Goal: Information Seeking & Learning: Check status

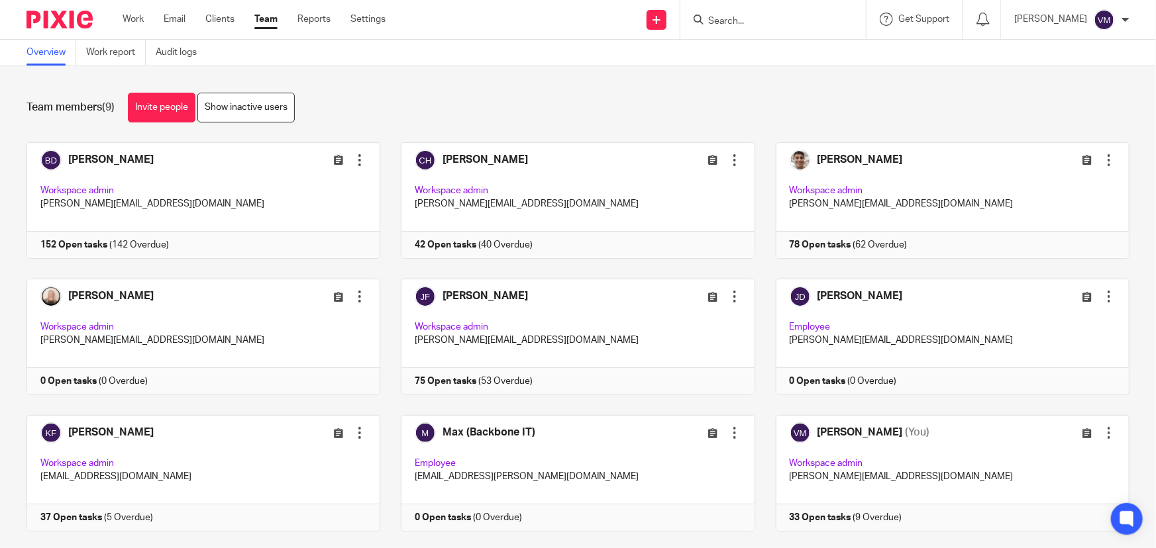
click at [765, 21] on input "Search" at bounding box center [766, 22] width 119 height 12
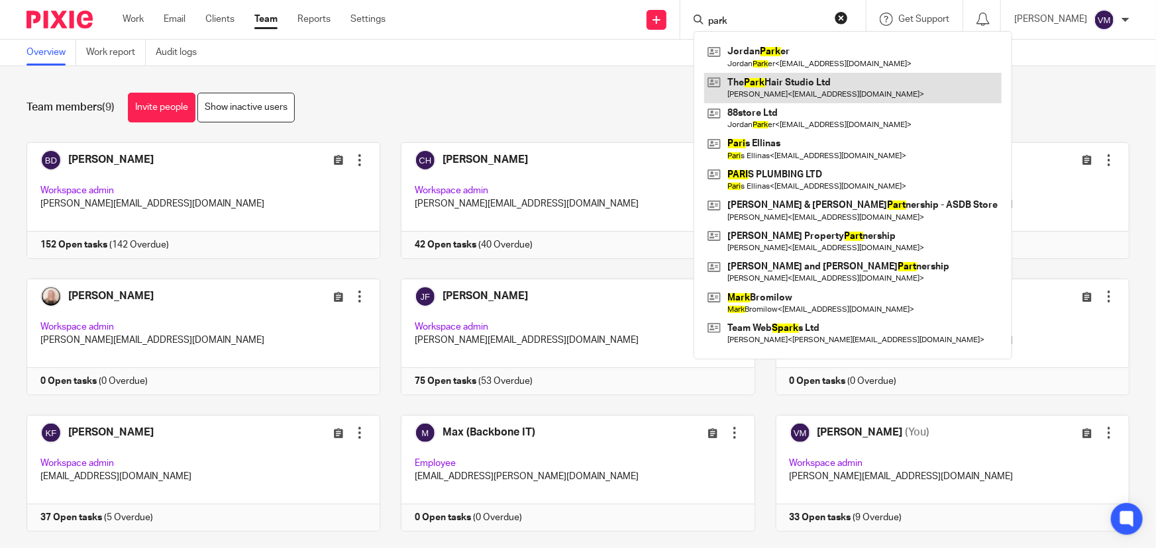
type input "park"
click at [813, 86] on link at bounding box center [852, 88] width 297 height 30
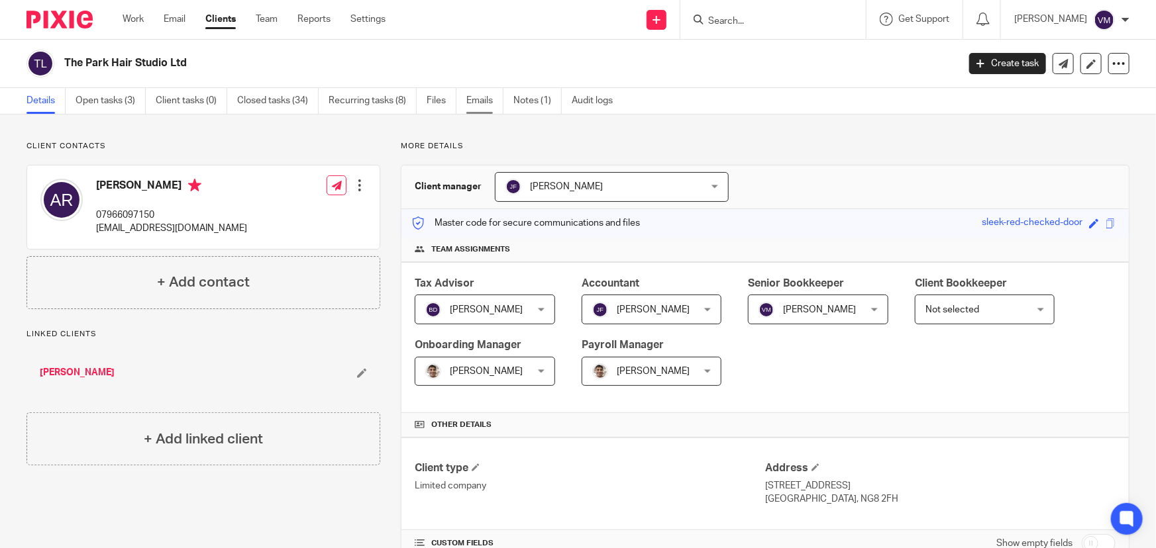
click at [488, 99] on link "Emails" at bounding box center [484, 101] width 37 height 26
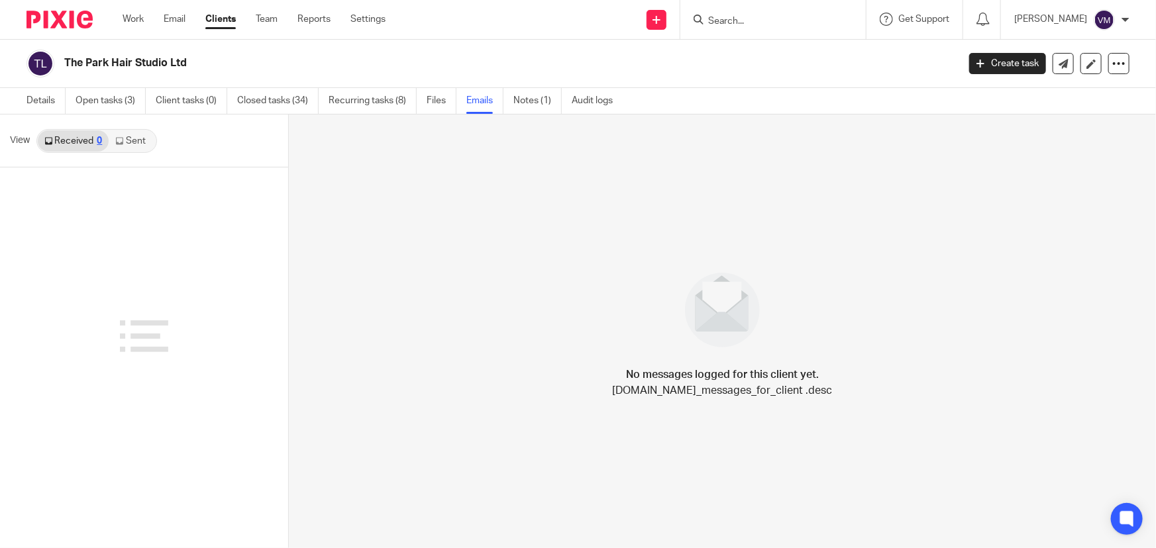
click at [135, 142] on link "Sent" at bounding box center [132, 140] width 46 height 21
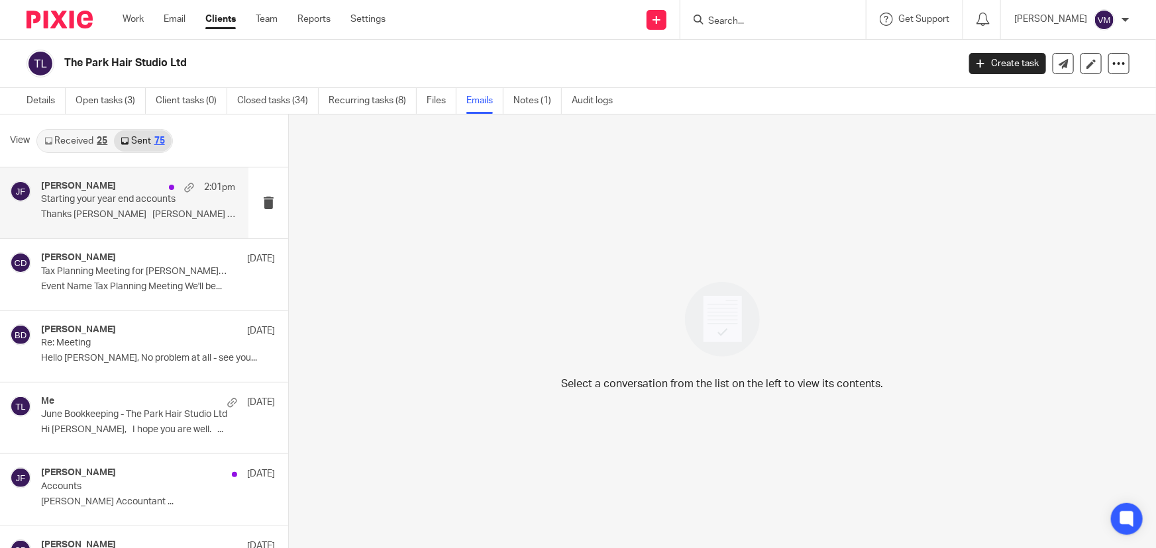
click at [131, 213] on p "Thanks Adam Jill Fox Accountant ..." at bounding box center [138, 214] width 194 height 11
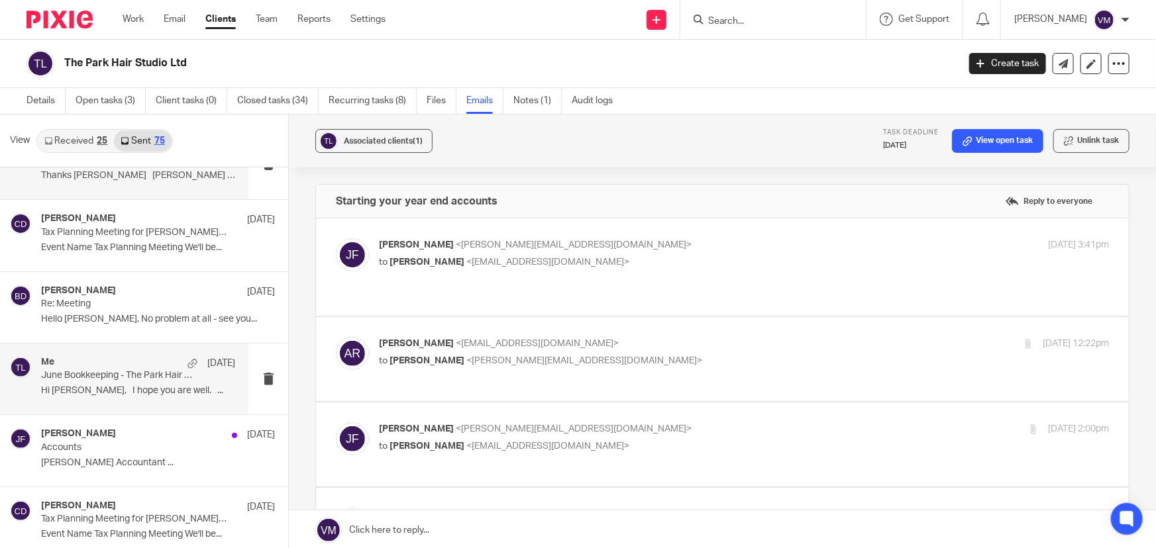
scroll to position [60, 0]
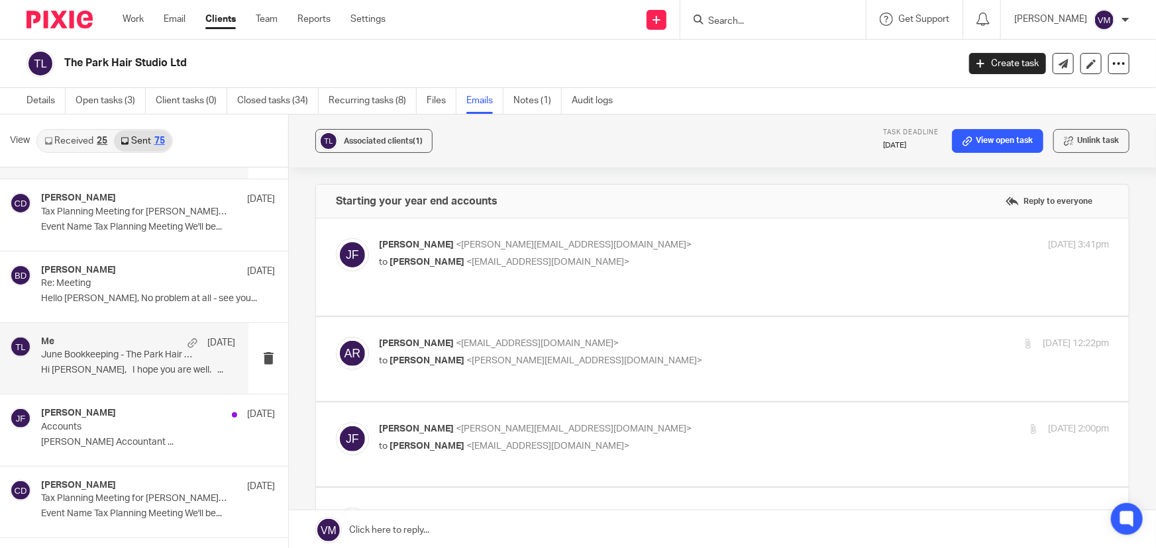
click at [109, 365] on p "Hi Adam, I hope you are well. ..." at bounding box center [138, 370] width 194 height 11
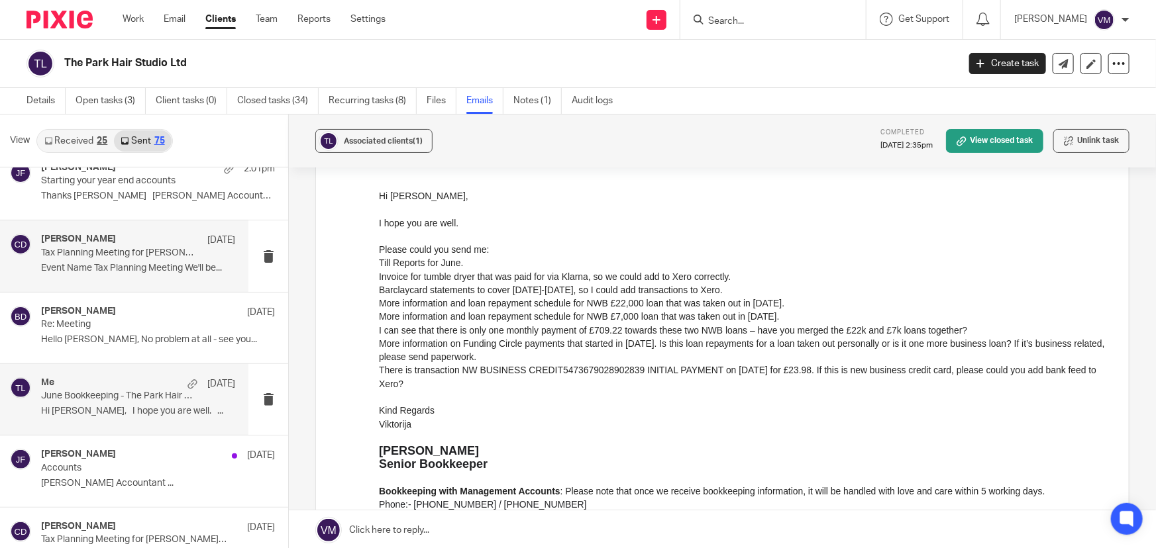
scroll to position [0, 0]
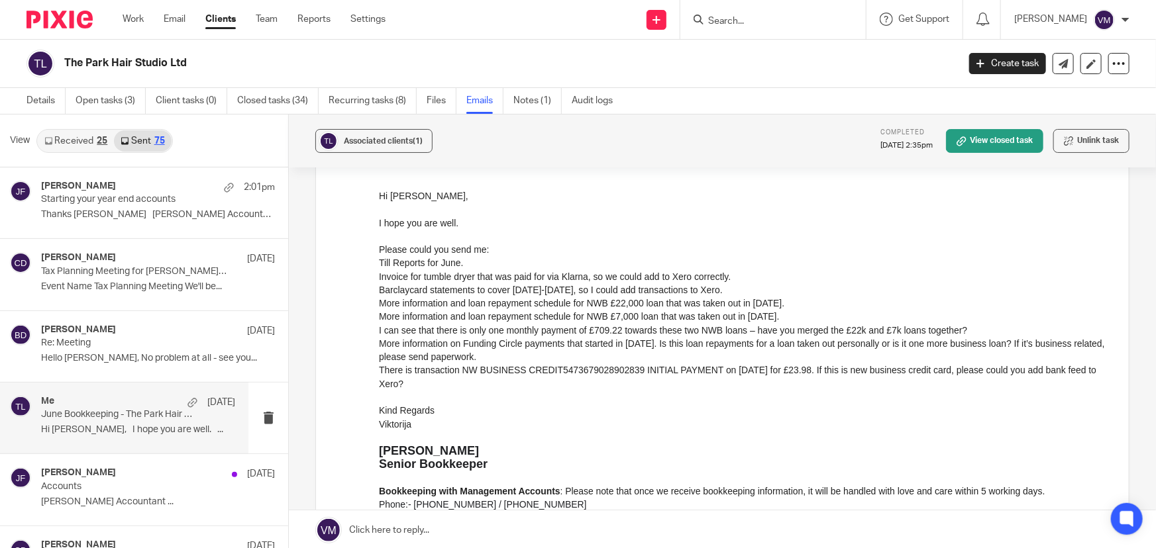
click at [80, 140] on link "Received 25" at bounding box center [76, 140] width 76 height 21
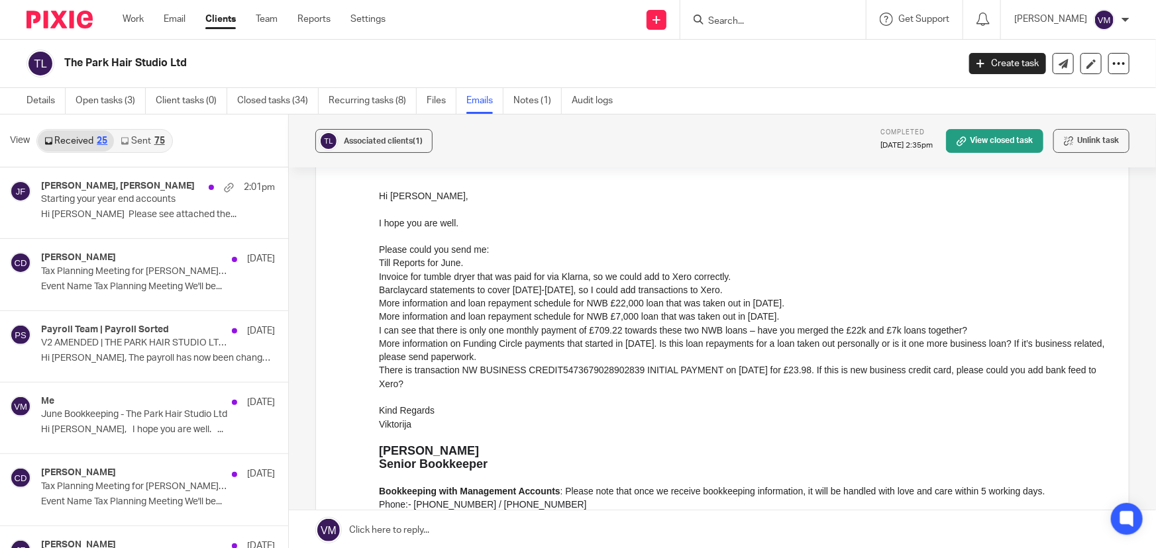
scroll to position [1, 0]
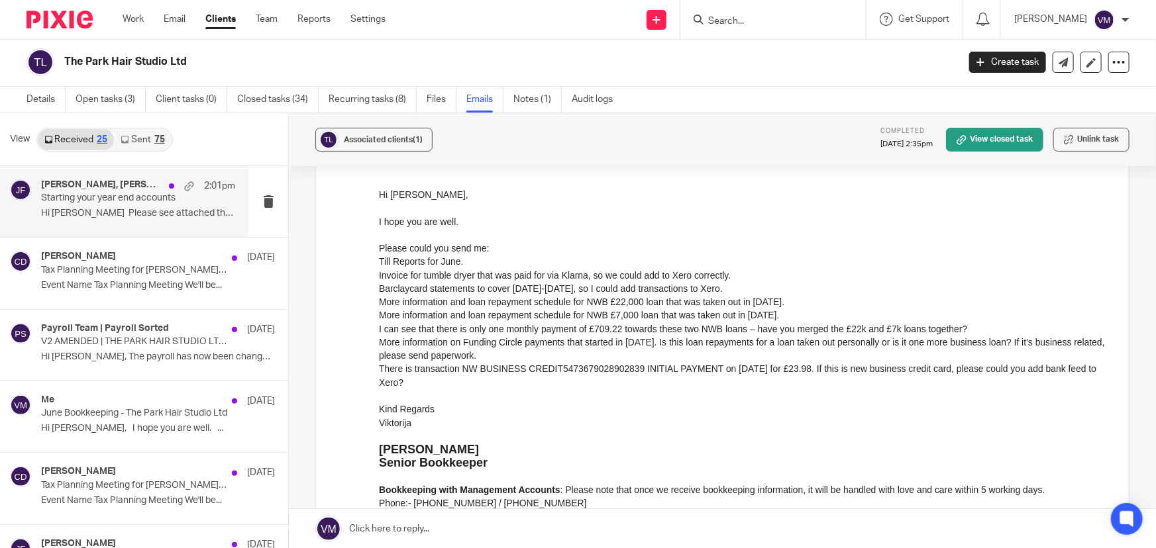
click at [84, 189] on h4 "Jill Fox, Adam Radage" at bounding box center [101, 184] width 121 height 11
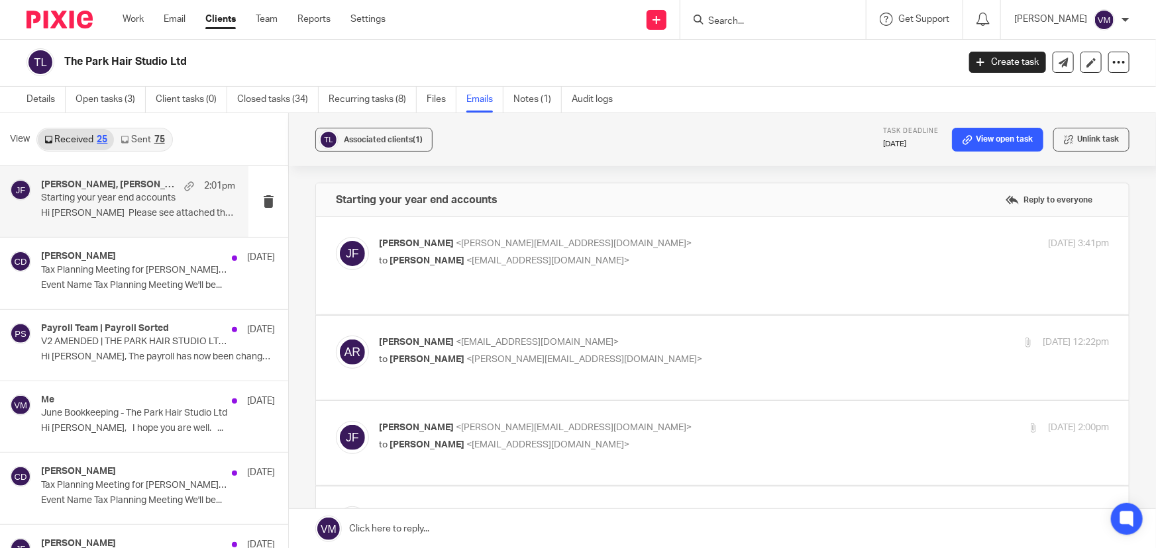
scroll to position [0, 0]
click at [139, 142] on link "Sent 75" at bounding box center [142, 139] width 57 height 21
click at [98, 187] on h4 "Jill Fox, Adam Radage" at bounding box center [109, 184] width 136 height 11
click at [693, 316] on label at bounding box center [722, 358] width 813 height 84
click at [336, 335] on input "checkbox" at bounding box center [335, 335] width 1 height 1
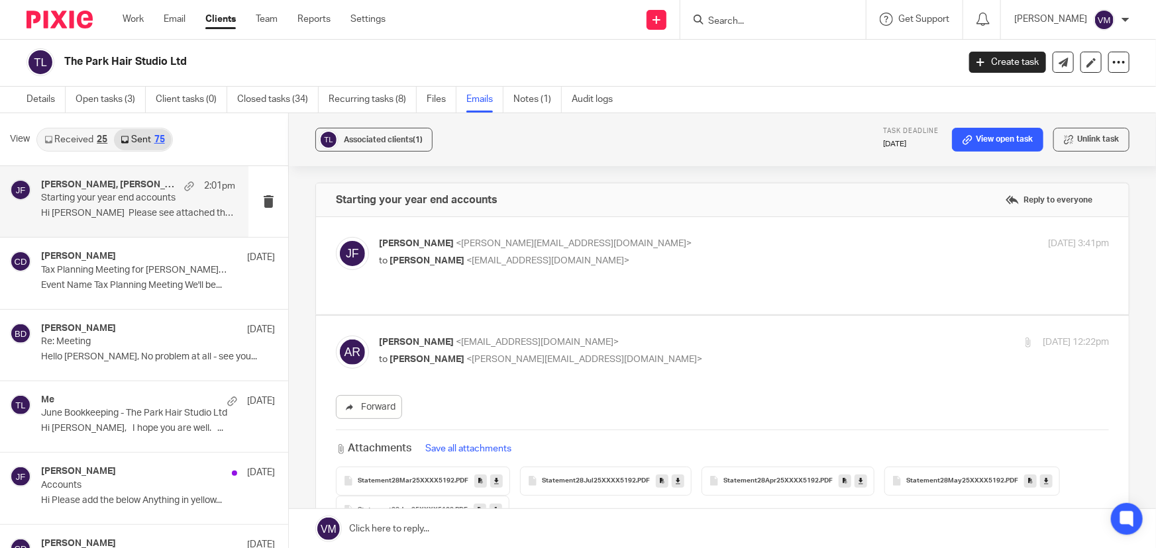
click at [691, 316] on label at bounding box center [722, 430] width 813 height 228
click at [336, 335] on input "checkbox" at bounding box center [335, 335] width 1 height 1
checkbox input "false"
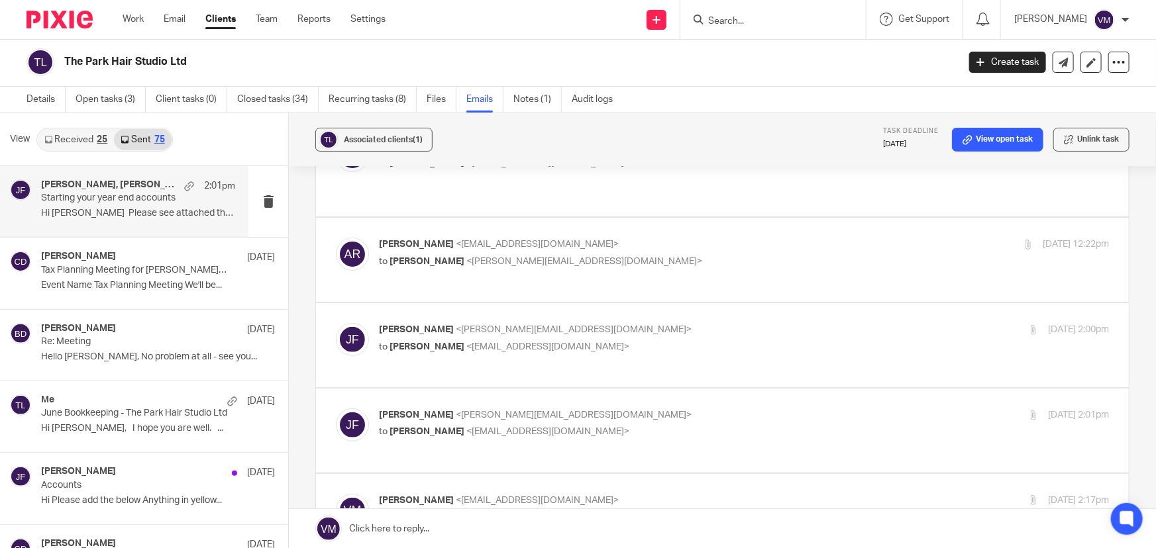
scroll to position [120, 0]
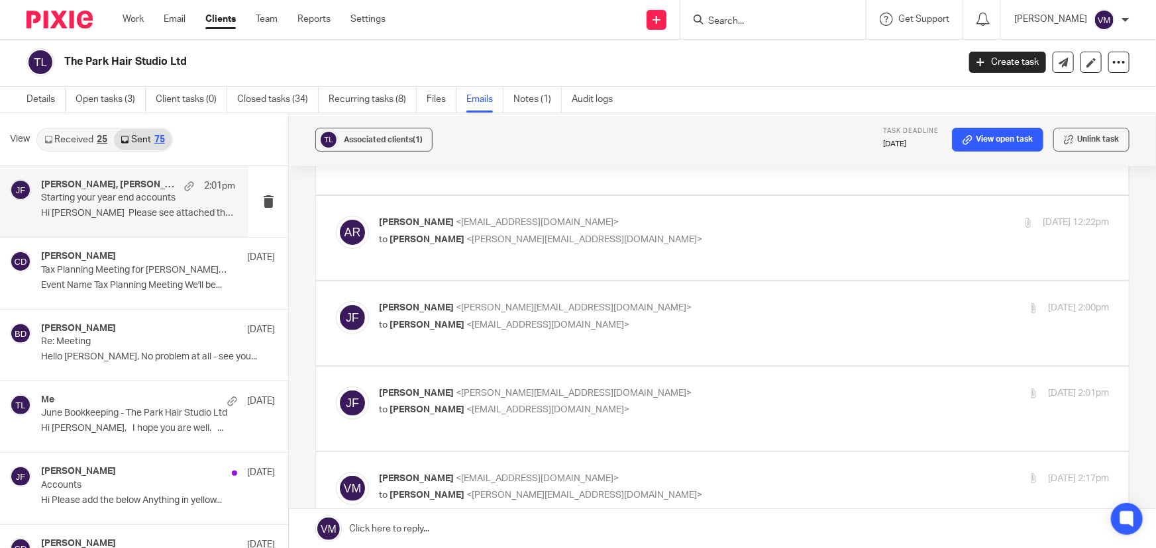
click at [684, 301] on p "Jill Fox <jill@archimediaaccounts.co.uk>" at bounding box center [622, 308] width 487 height 14
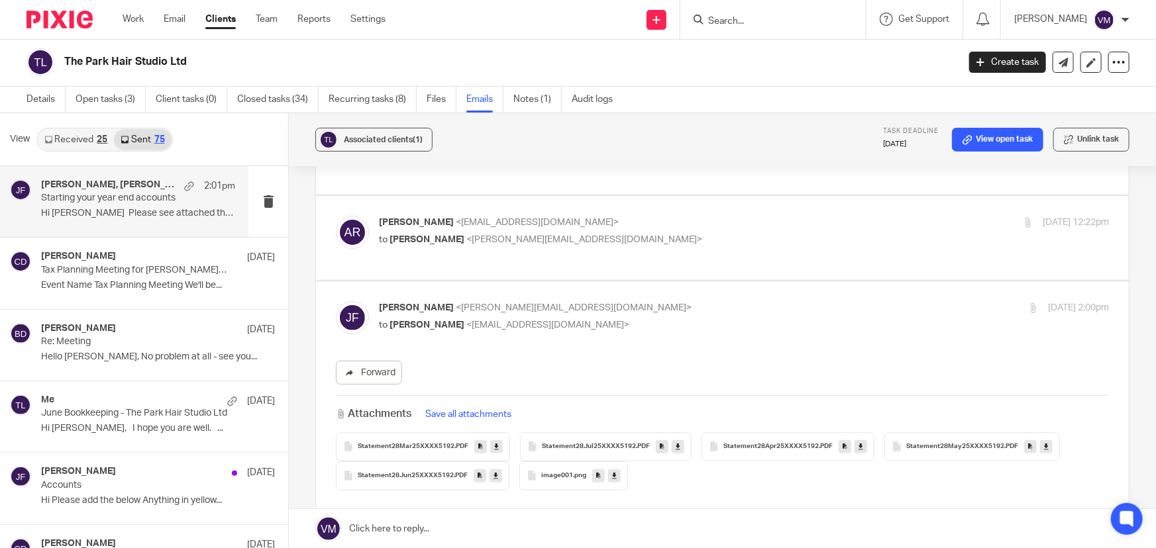
click at [684, 301] on p "Jill Fox <jill@archimediaaccounts.co.uk>" at bounding box center [622, 308] width 487 height 14
checkbox input "false"
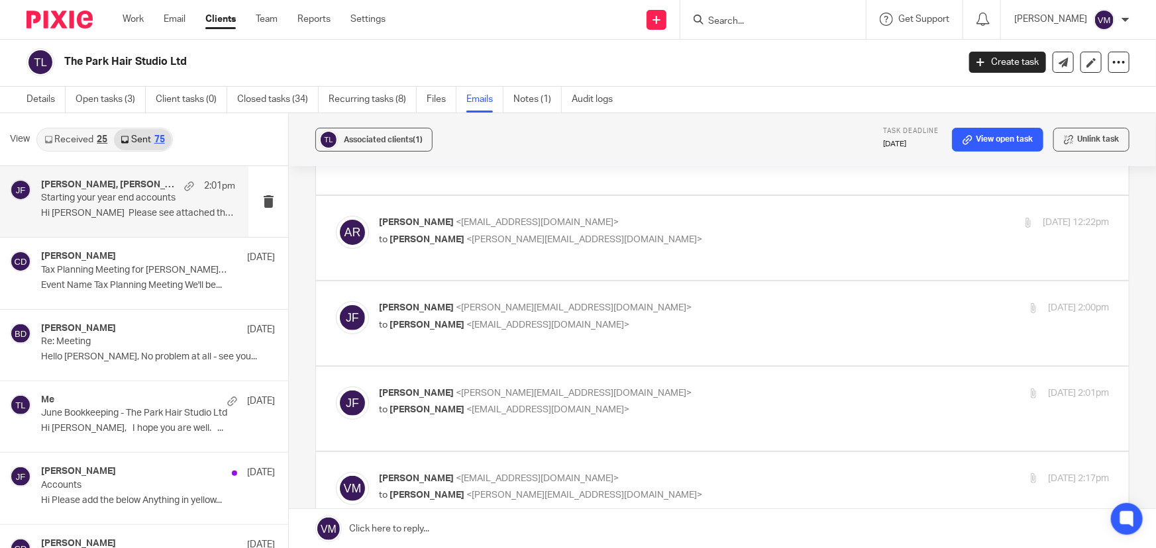
scroll to position [240, 0]
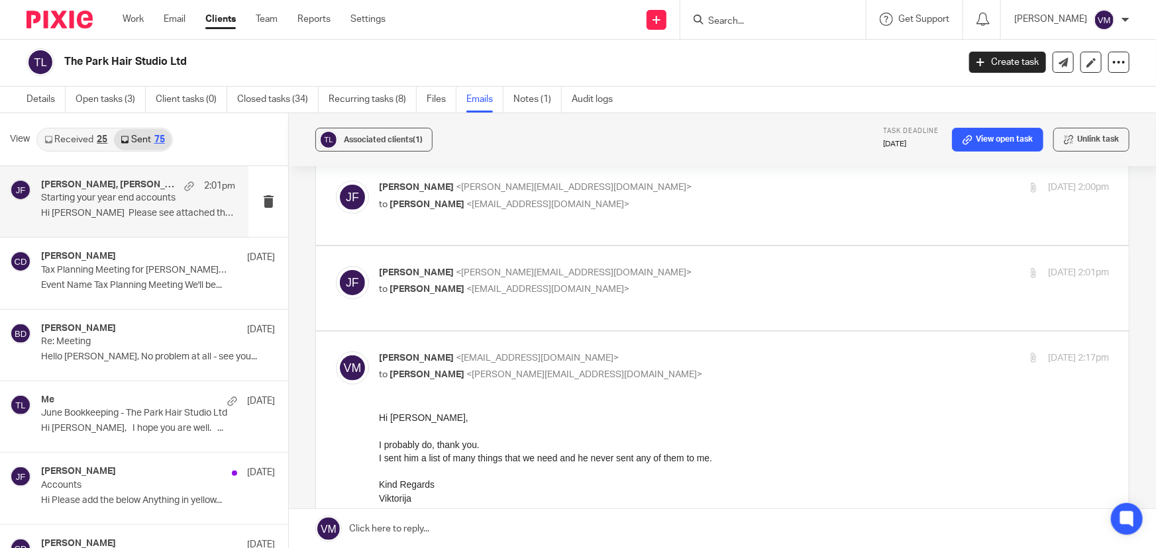
click at [682, 266] on p "Jill Fox <jill@archimediaaccounts.co.uk>" at bounding box center [622, 273] width 487 height 14
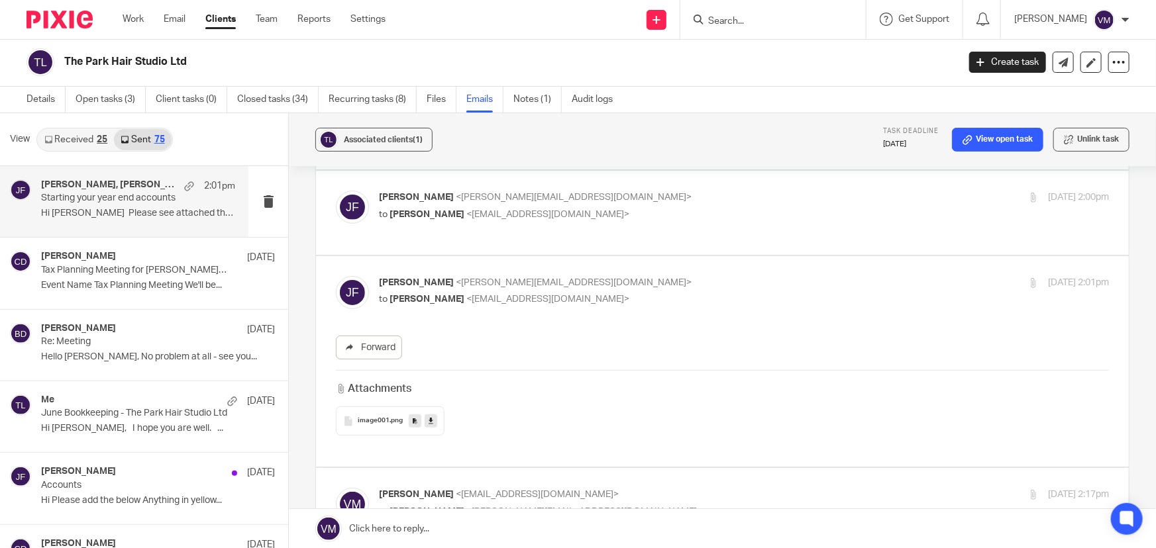
scroll to position [232, 0]
click at [676, 275] on p "Jill Fox <jill@archimediaaccounts.co.uk>" at bounding box center [622, 282] width 487 height 14
checkbox input "false"
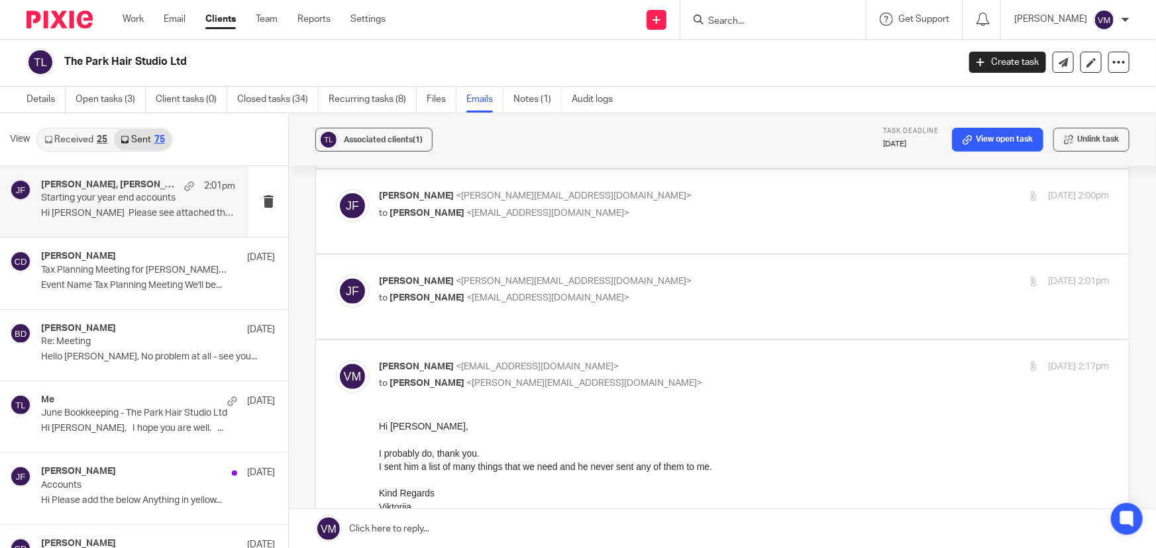
click at [336, 360] on input "checkbox" at bounding box center [335, 360] width 1 height 1
checkbox input "false"
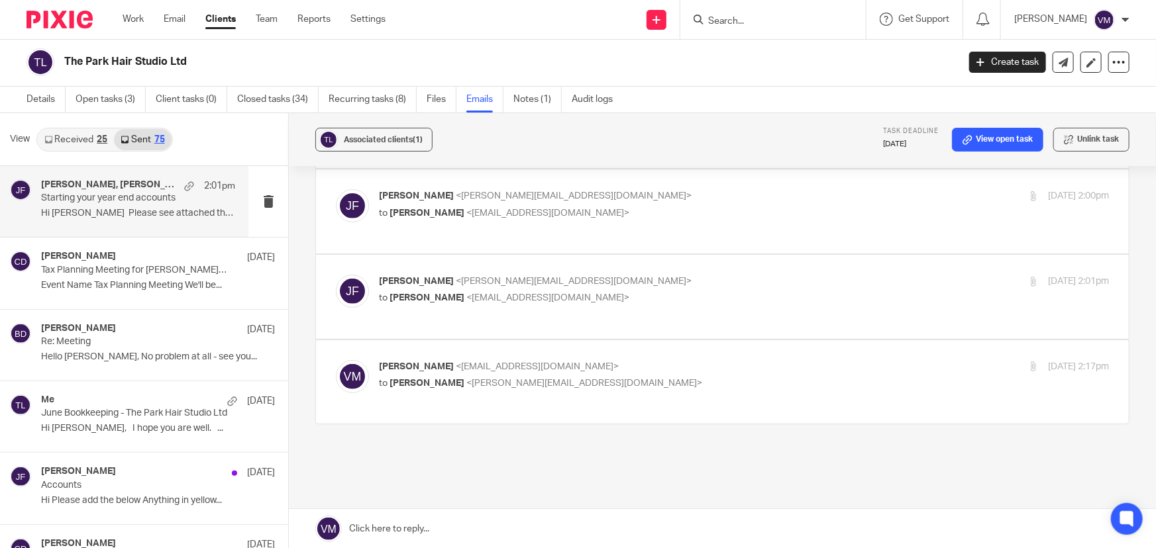
click at [742, 19] on input "Search" at bounding box center [766, 22] width 119 height 12
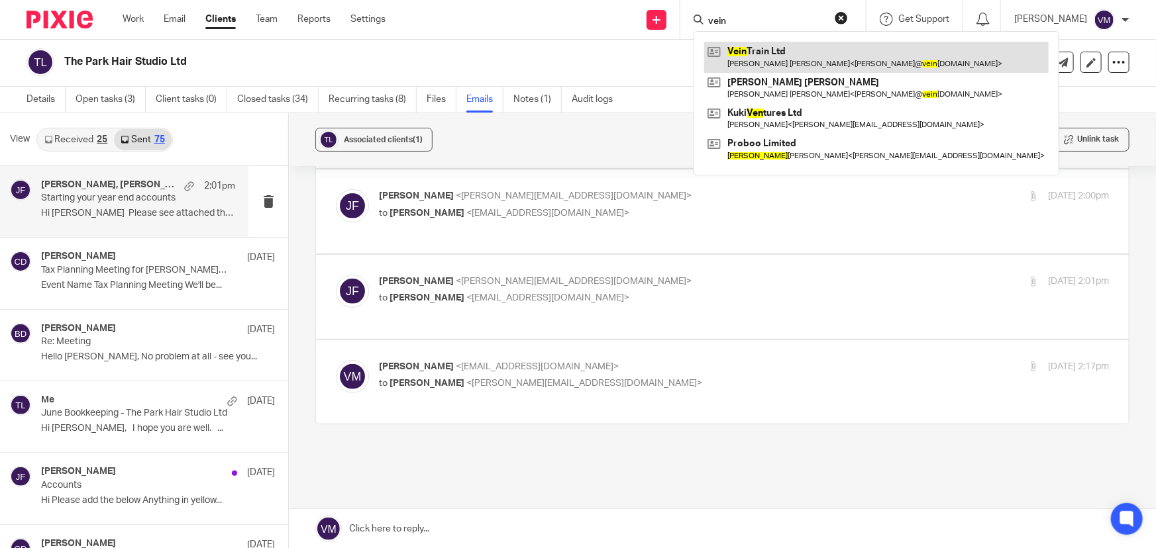
type input "vein"
click at [766, 58] on link at bounding box center [876, 57] width 344 height 30
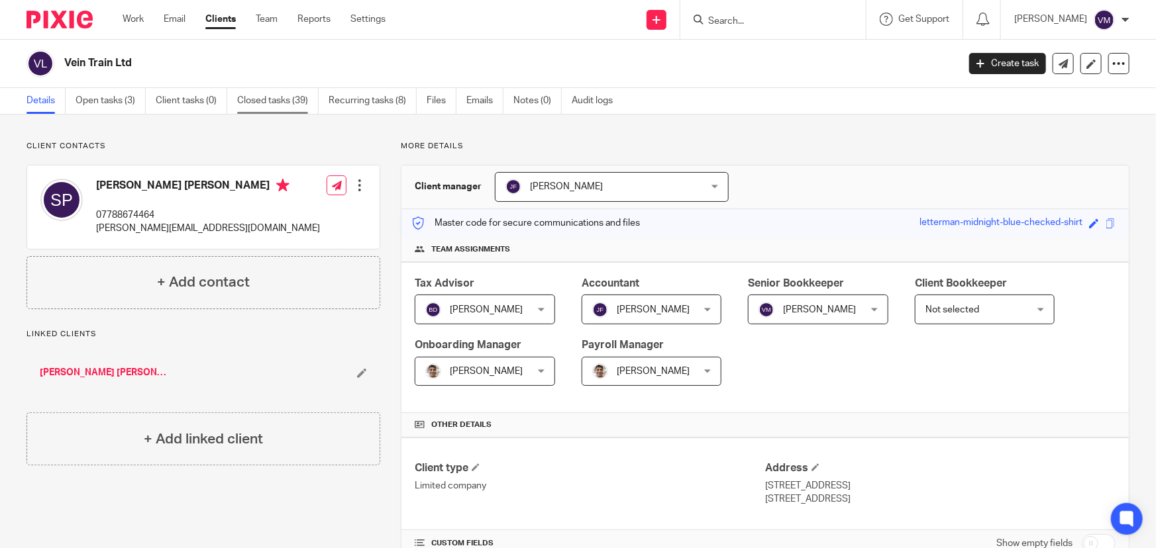
click at [272, 100] on link "Closed tasks (39)" at bounding box center [277, 101] width 81 height 26
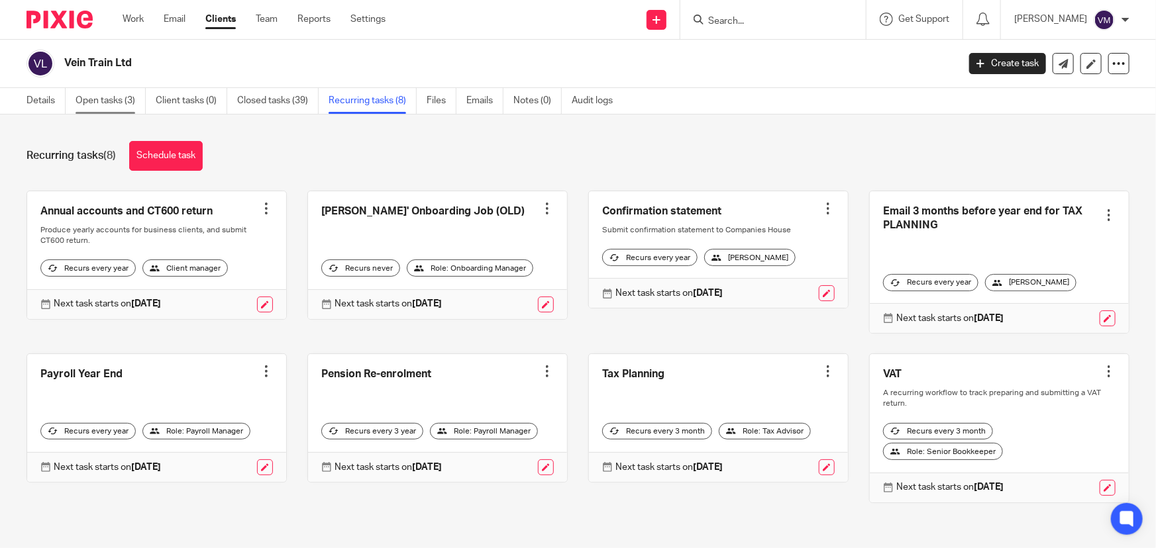
click at [107, 105] on link "Open tasks (3)" at bounding box center [110, 101] width 70 height 26
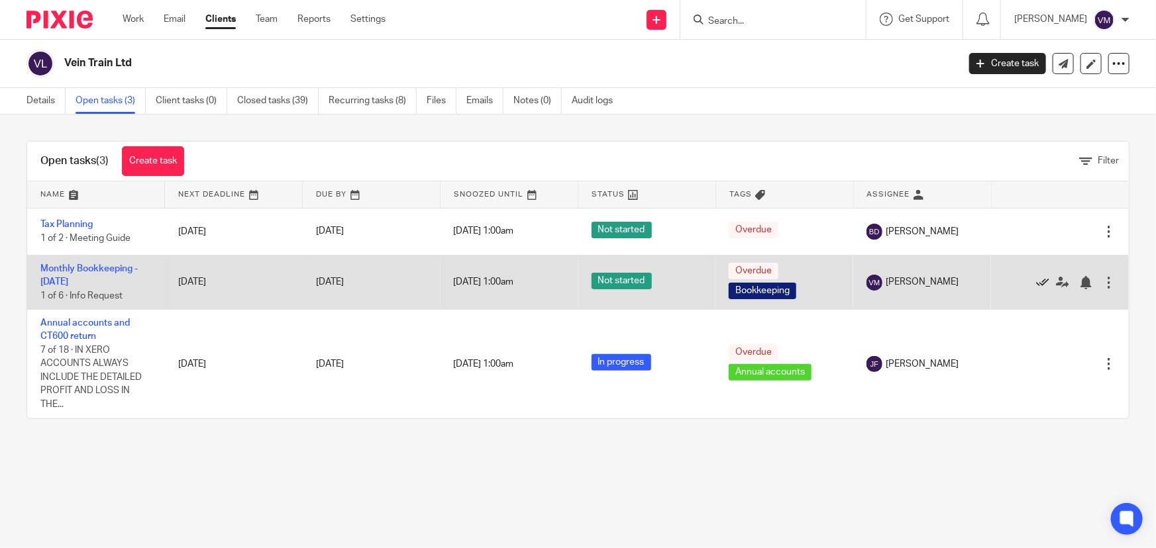
click at [1036, 281] on icon at bounding box center [1042, 282] width 13 height 13
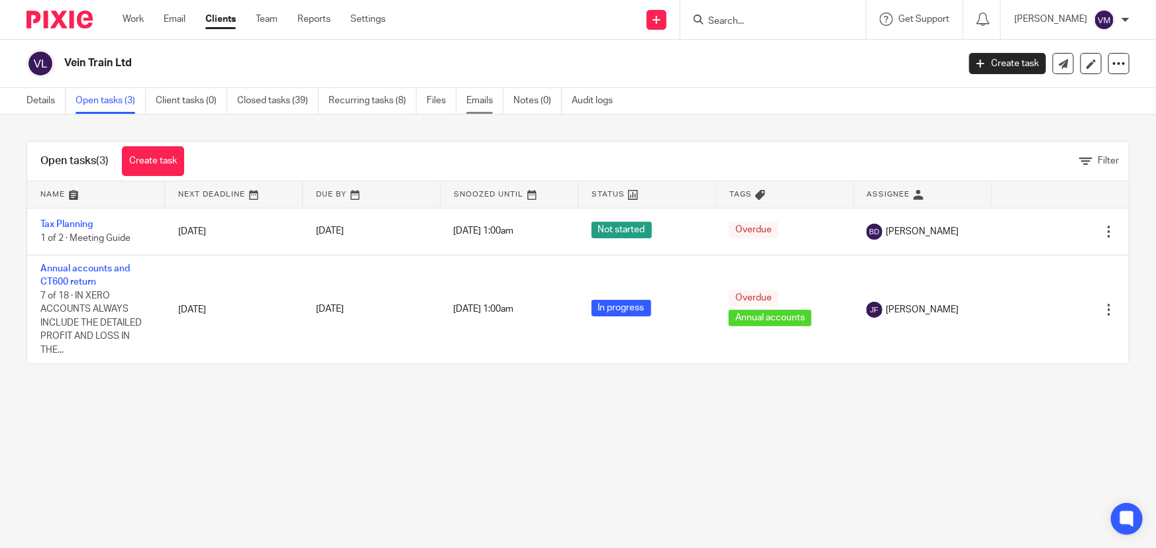
click at [483, 99] on link "Emails" at bounding box center [484, 101] width 37 height 26
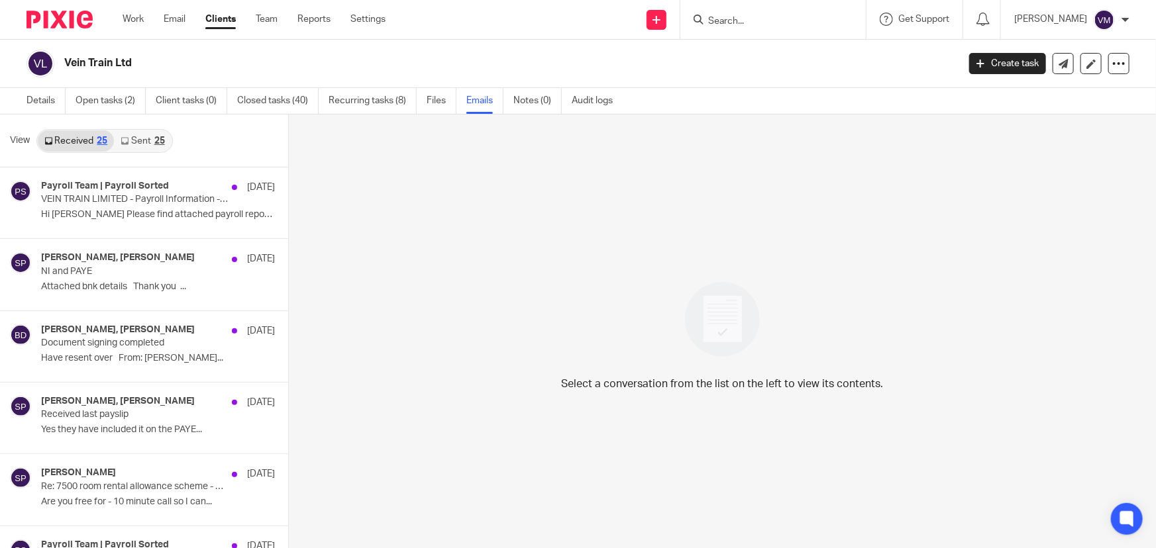
click at [142, 145] on link "Sent 25" at bounding box center [142, 140] width 57 height 21
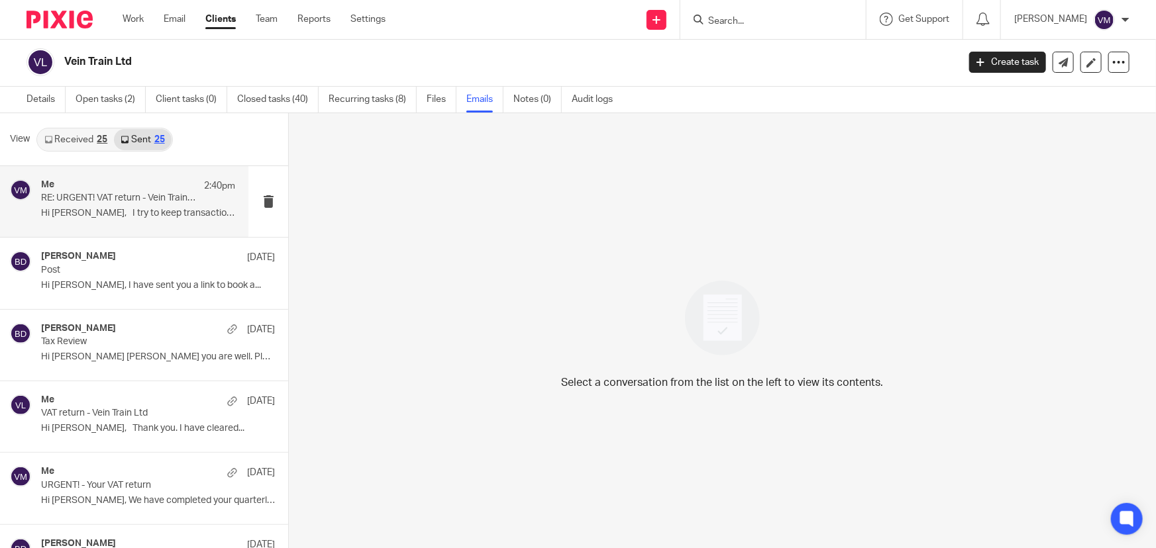
click at [95, 194] on p "RE: URGENT! VAT return - Vein Train Ltd" at bounding box center [119, 198] width 156 height 11
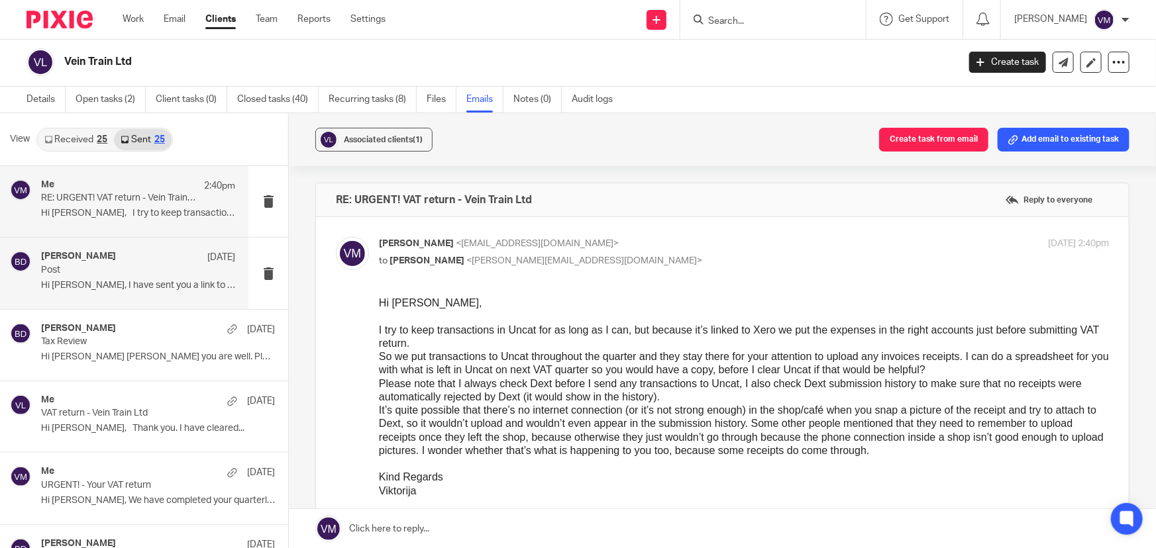
scroll to position [0, 0]
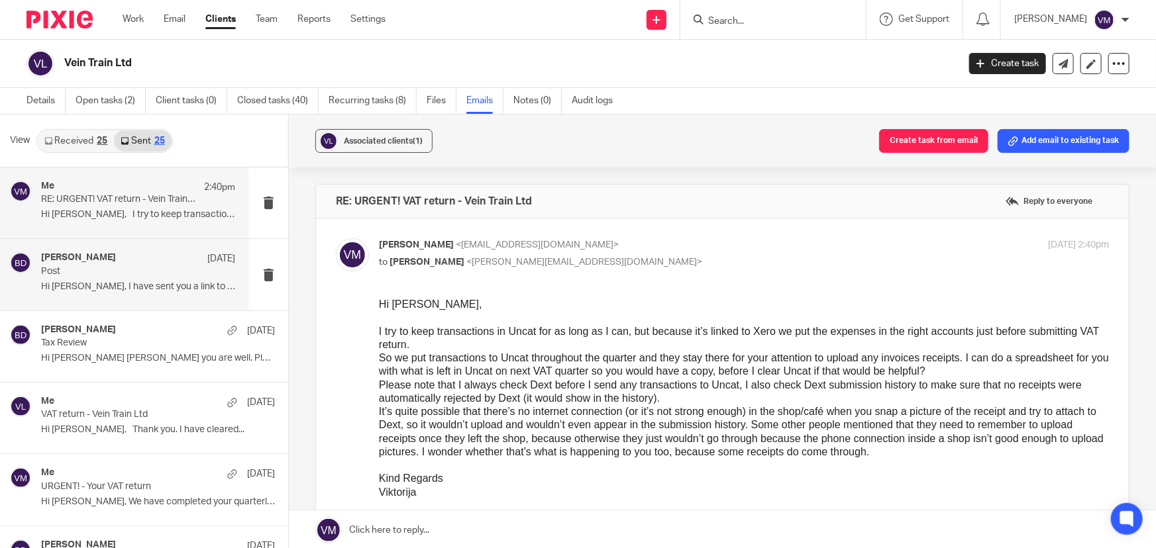
click at [97, 278] on div "Barbara Demtriou 8 Aug Post Hi Sarah, I have sent you a link to book a..." at bounding box center [138, 274] width 194 height 44
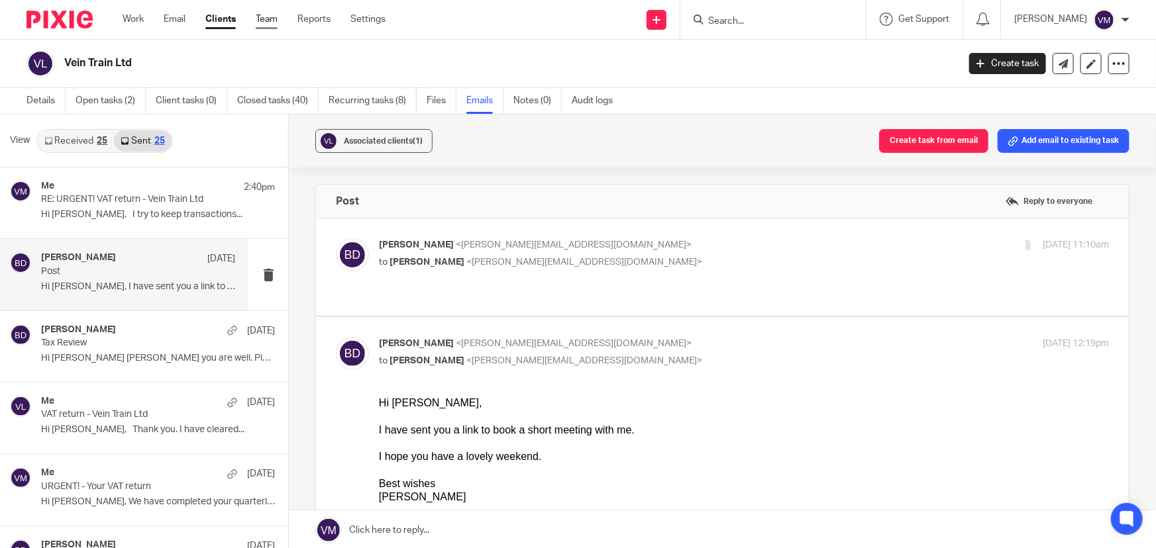
click at [272, 16] on link "Team" at bounding box center [267, 19] width 22 height 13
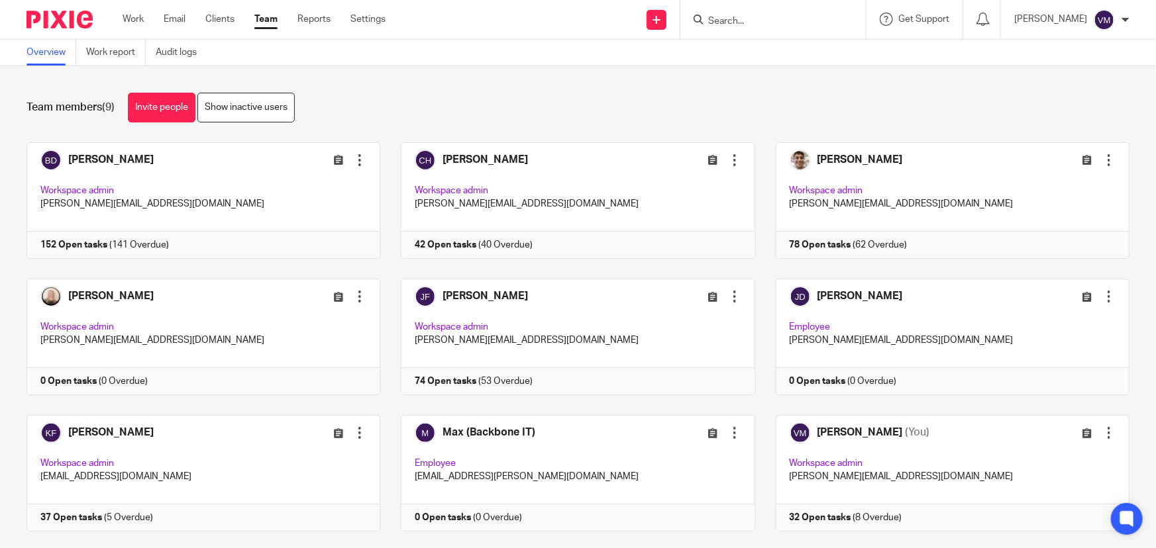
click at [731, 19] on input "Search" at bounding box center [766, 22] width 119 height 12
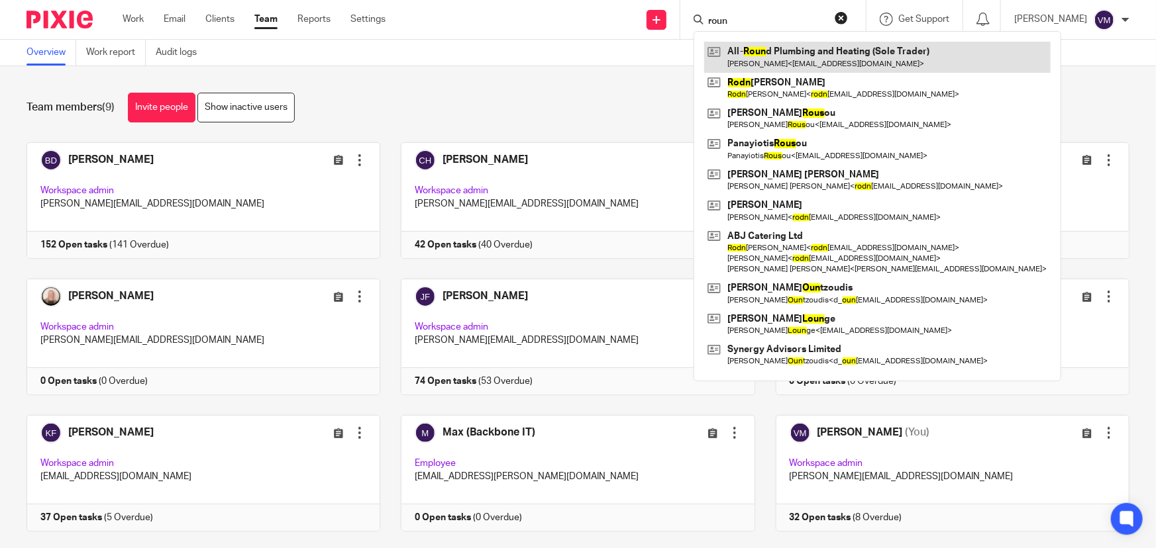
type input "roun"
click at [767, 48] on link at bounding box center [877, 57] width 346 height 30
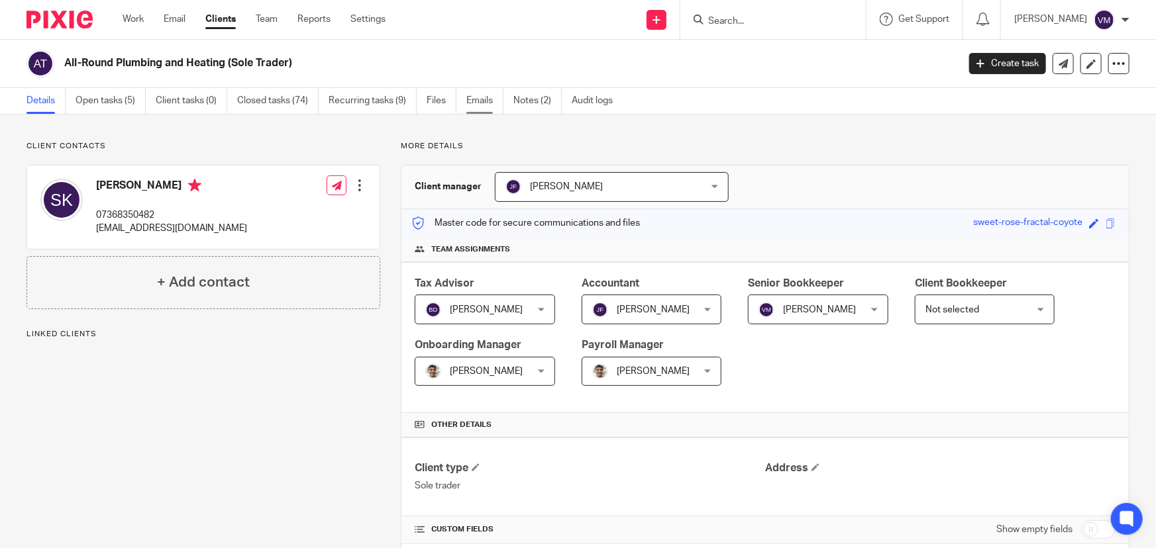
click at [486, 106] on link "Emails" at bounding box center [484, 101] width 37 height 26
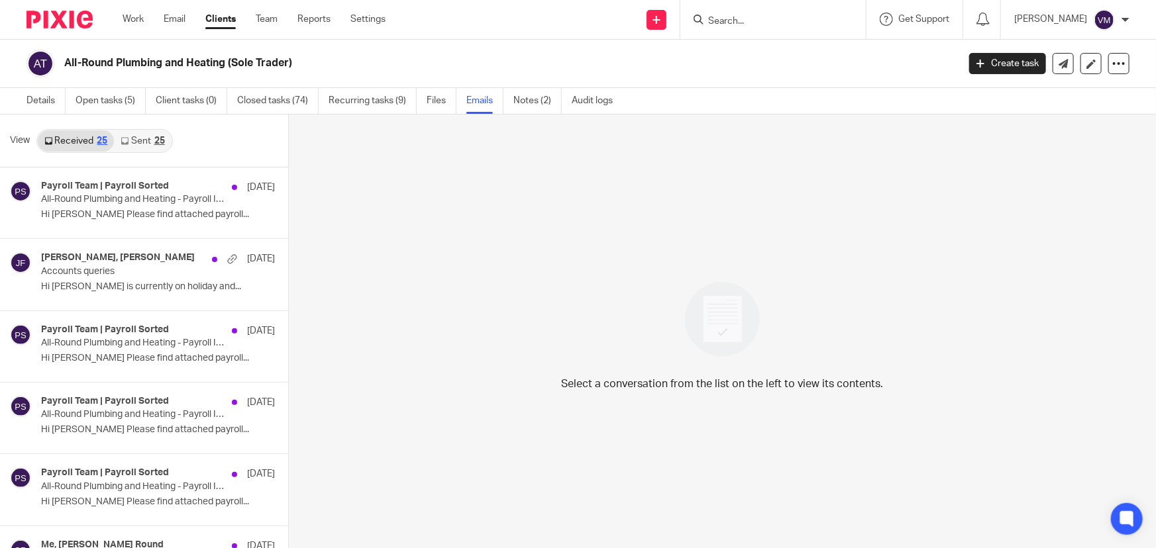
click at [140, 146] on link "Sent 25" at bounding box center [142, 140] width 57 height 21
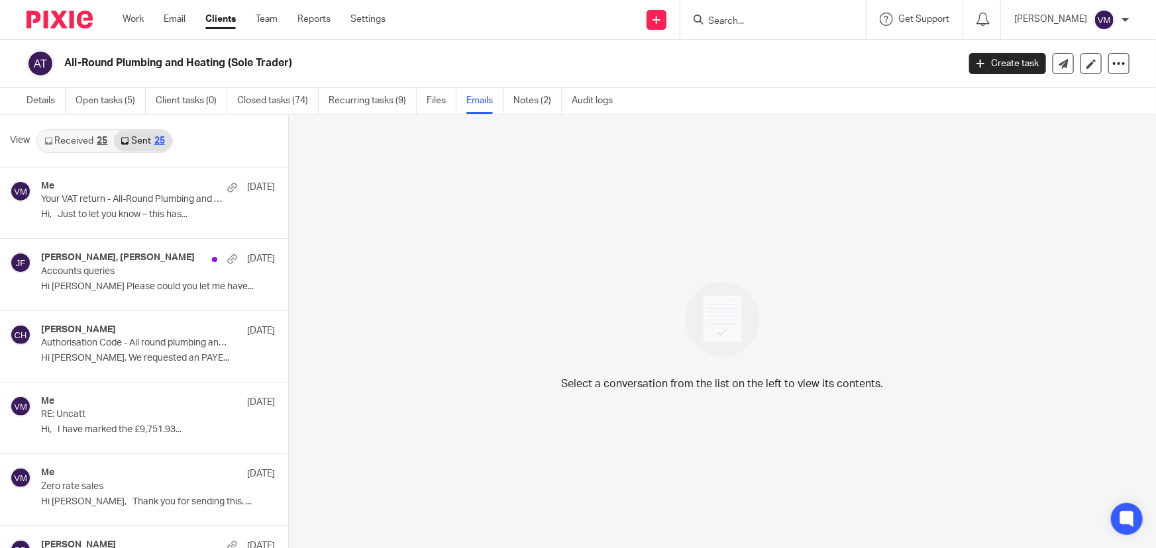
scroll to position [1, 0]
click at [277, 14] on link "Team" at bounding box center [267, 19] width 22 height 13
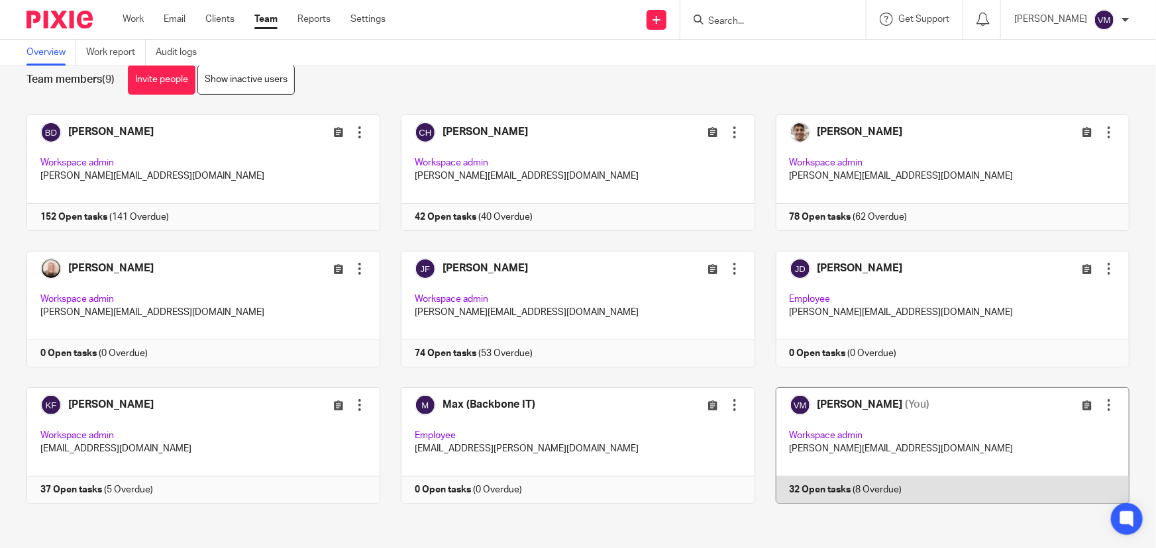
scroll to position [28, 0]
click at [884, 487] on link at bounding box center [942, 445] width 374 height 117
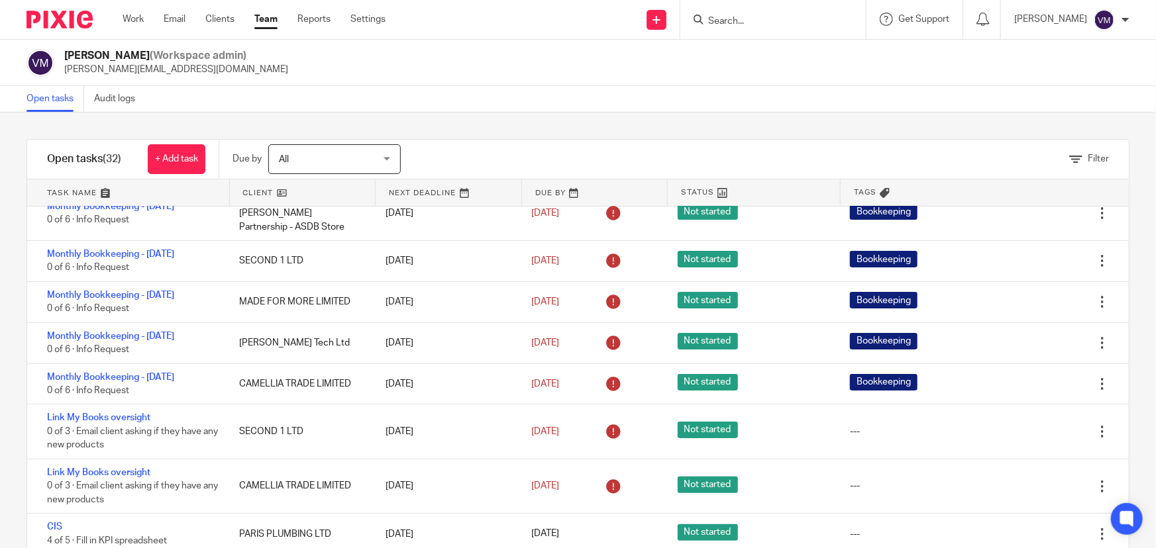
scroll to position [180, 0]
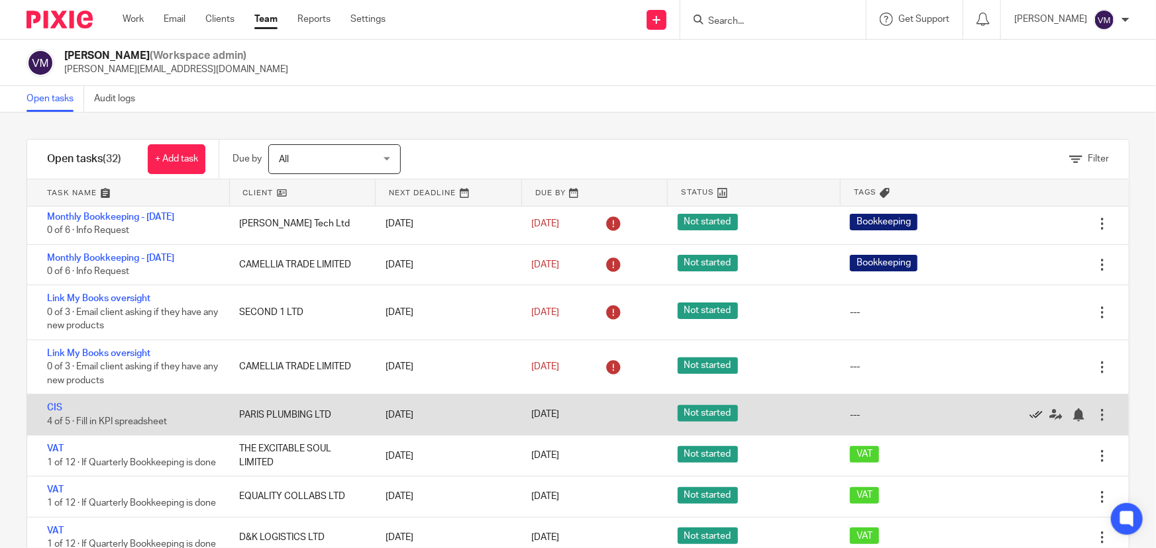
click at [1029, 409] on icon at bounding box center [1035, 415] width 13 height 13
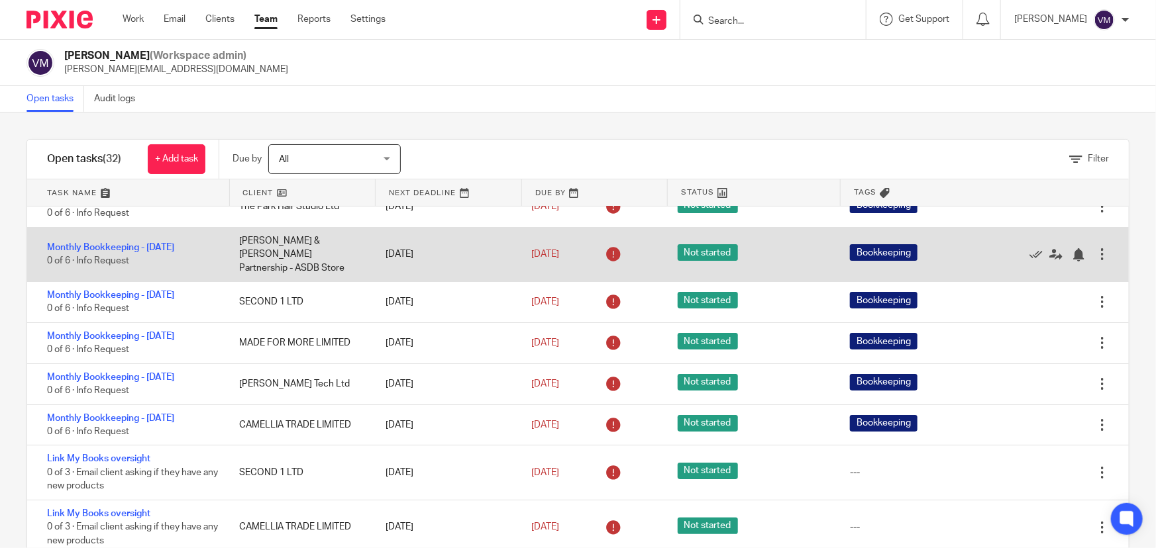
scroll to position [0, 0]
